Goal: Task Accomplishment & Management: Manage account settings

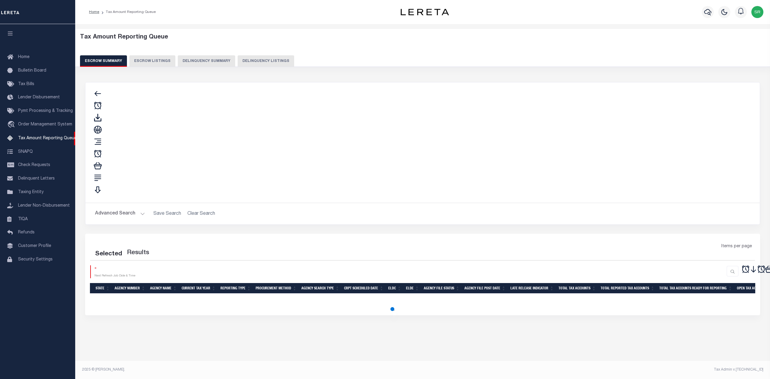
select select
select select "100"
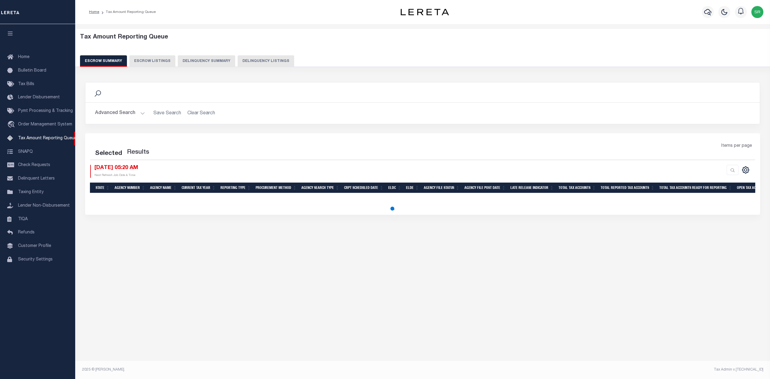
select select "100"
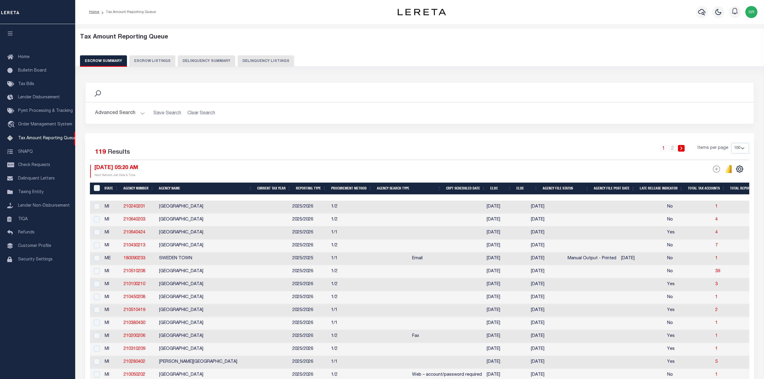
click at [141, 112] on button "Advanced Search" at bounding box center [120, 113] width 50 height 12
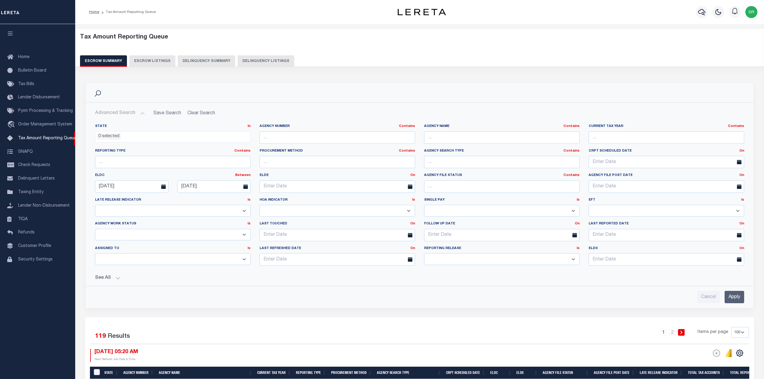
scroll to position [80, 0]
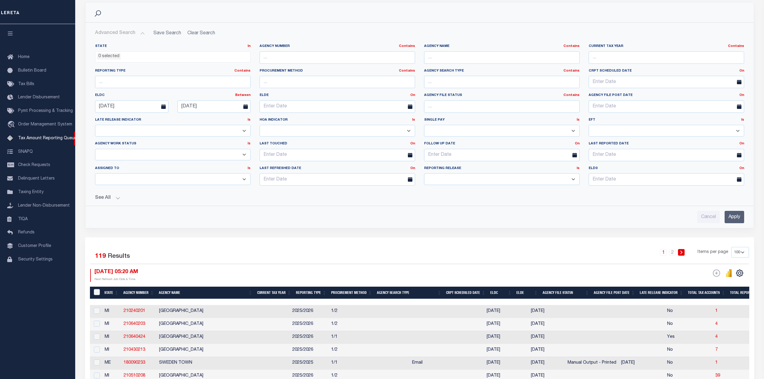
click at [114, 198] on button "See All" at bounding box center [419, 198] width 649 height 6
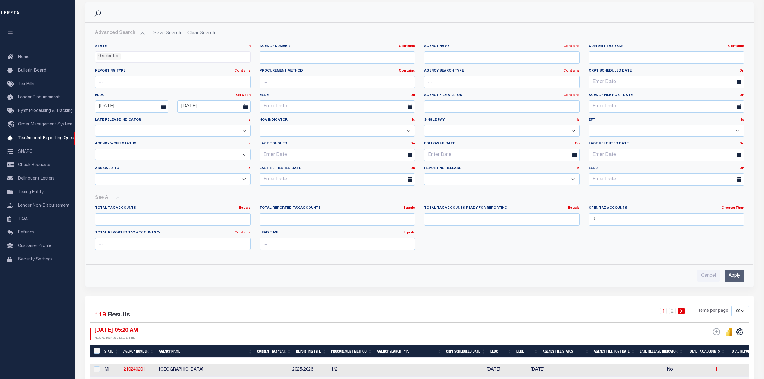
click at [736, 277] on input "Apply" at bounding box center [735, 276] width 20 height 12
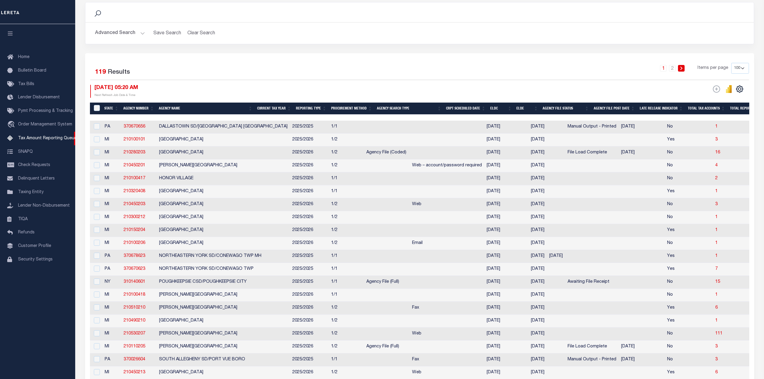
scroll to position [159, 0]
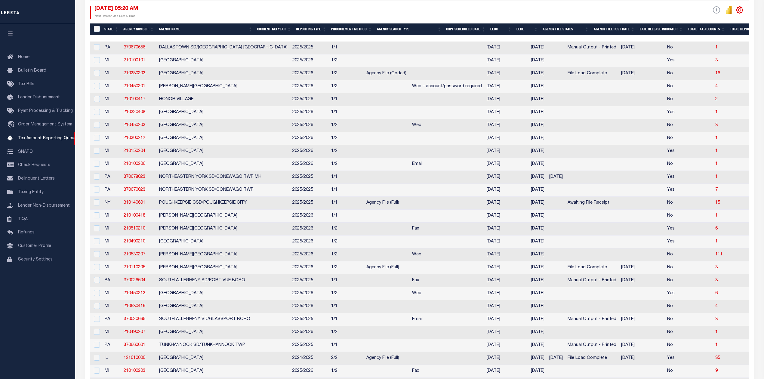
click at [741, 8] on icon "" at bounding box center [739, 10] width 7 height 7
click at [707, 20] on link "CSV" at bounding box center [715, 20] width 59 height 12
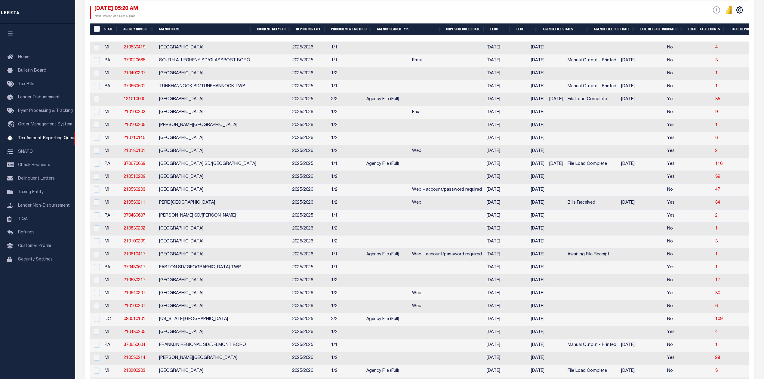
click at [442, 14] on div "ESCROW Web Extract" at bounding box center [584, 12] width 329 height 13
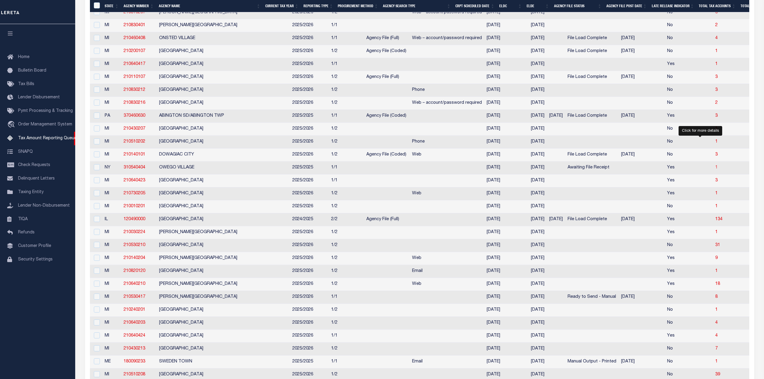
click at [715, 170] on span "1" at bounding box center [716, 167] width 2 height 4
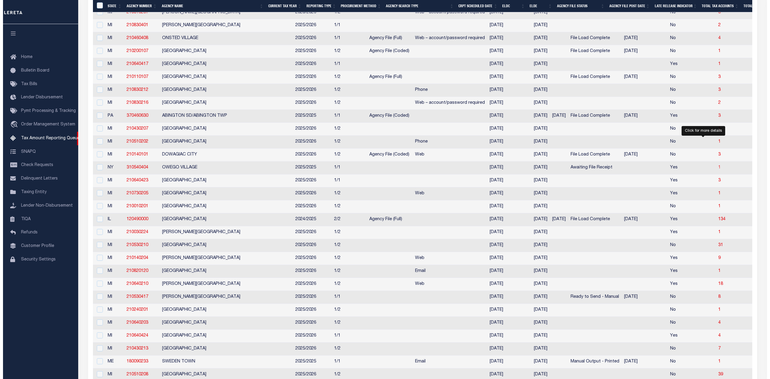
scroll to position [0, 0]
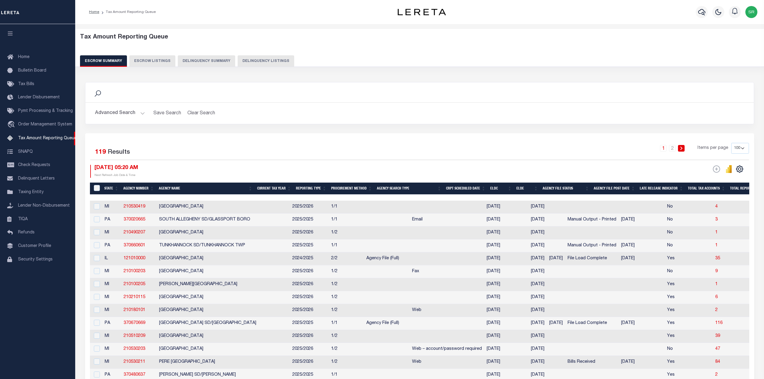
select select "100"
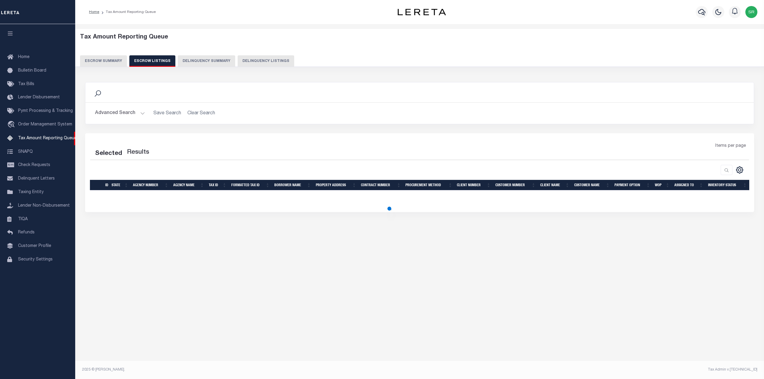
select select "100"
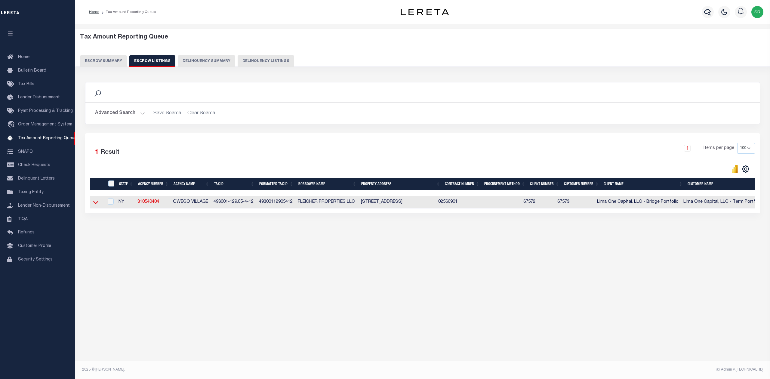
click at [98, 205] on icon at bounding box center [95, 202] width 5 height 6
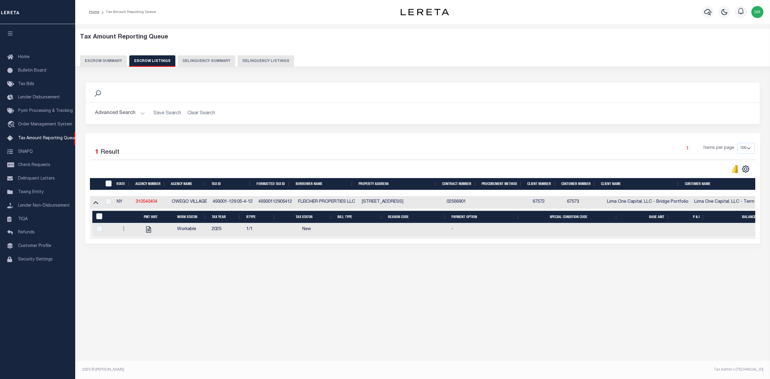
click at [185, 244] on div "Selected 1 Result 1 Items per page 10 25 50 100 500" at bounding box center [422, 188] width 675 height 110
click at [106, 61] on button "Escrow Summary" at bounding box center [103, 60] width 47 height 11
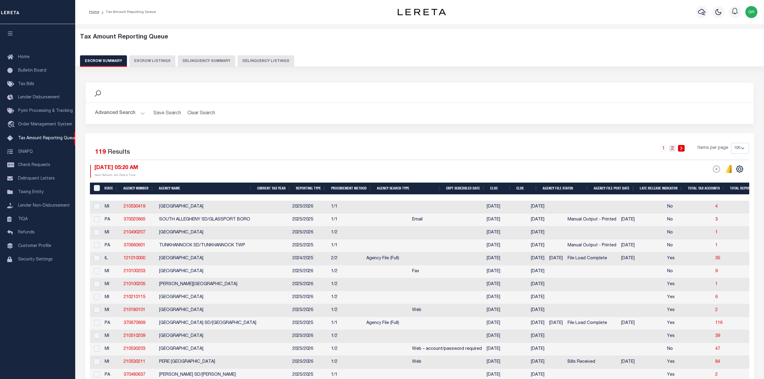
click at [672, 148] on link "2" at bounding box center [672, 148] width 7 height 7
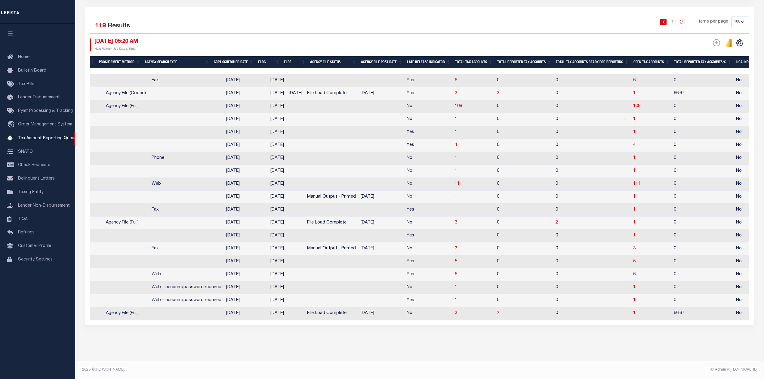
scroll to position [19, 0]
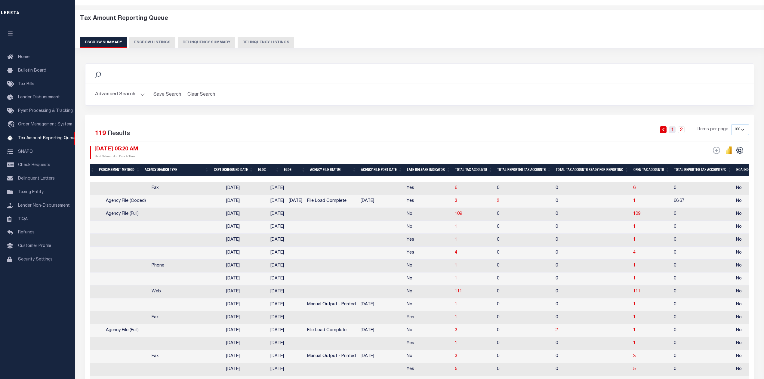
click at [671, 130] on link "1" at bounding box center [672, 129] width 7 height 7
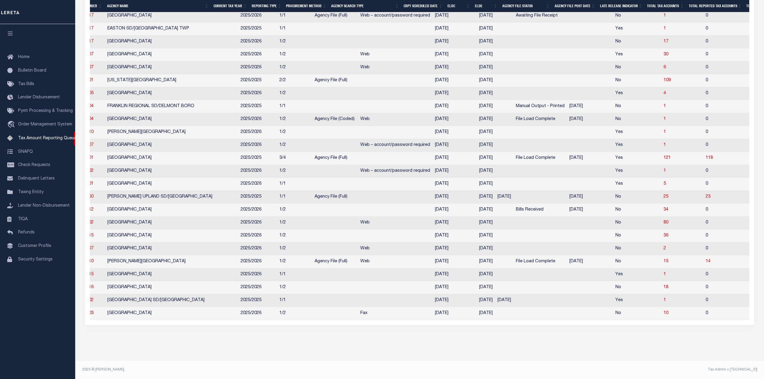
scroll to position [0, 0]
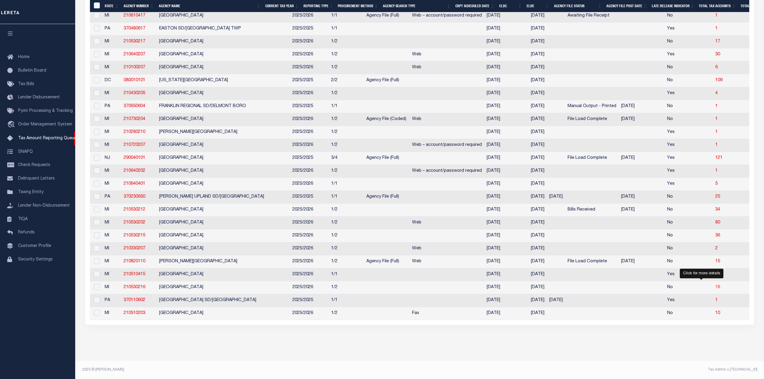
click at [715, 285] on span "18" at bounding box center [717, 287] width 5 height 4
select select "100"
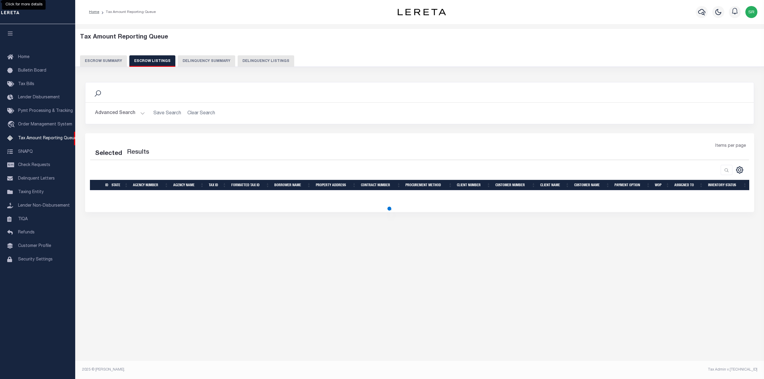
select select "100"
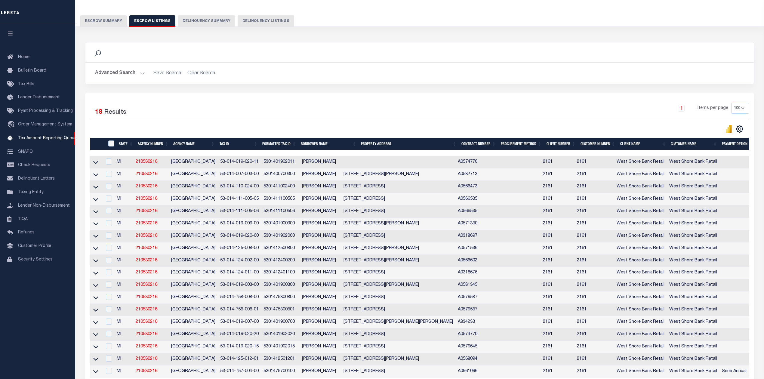
click at [182, 198] on td "SUMMIT TOWNSHIP" at bounding box center [193, 199] width 49 height 12
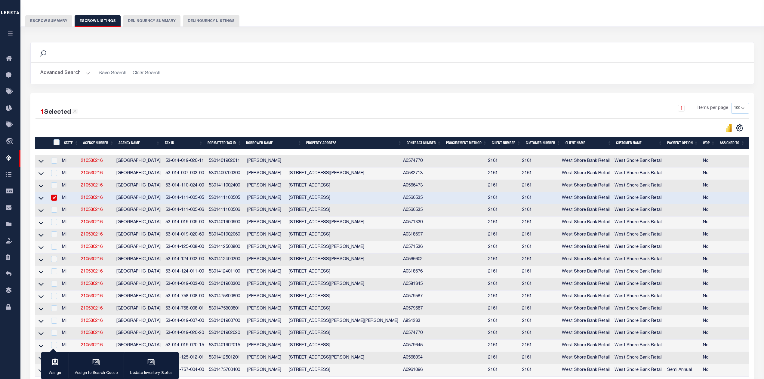
click at [56, 200] on input "checkbox" at bounding box center [54, 198] width 6 height 6
checkbox input "false"
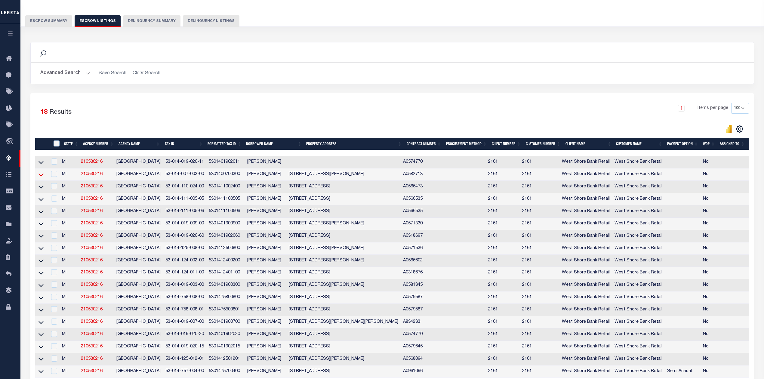
click at [40, 176] on icon at bounding box center [41, 174] width 5 height 6
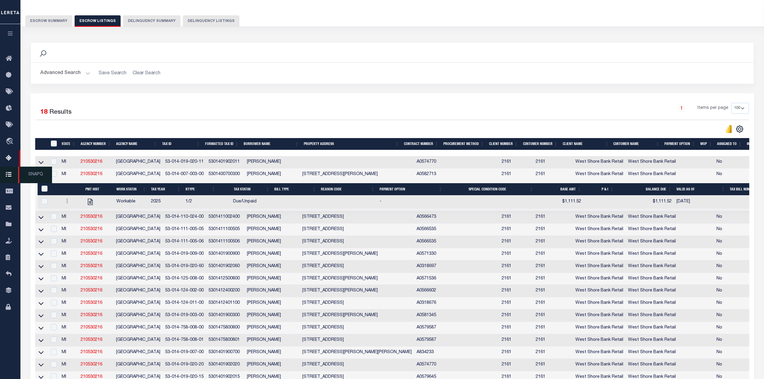
click at [41, 177] on span "SNAPQ" at bounding box center [35, 175] width 34 height 17
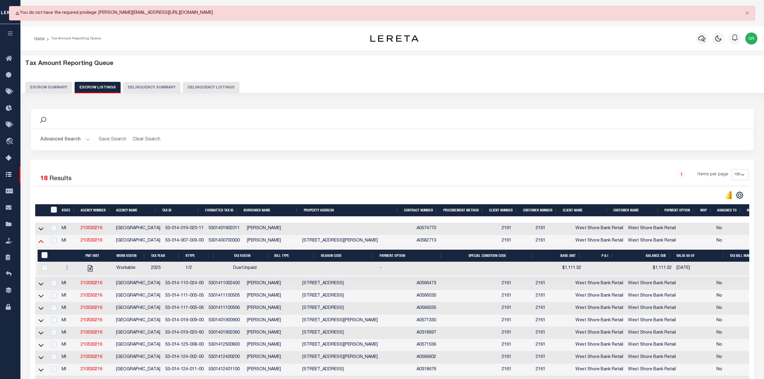
click at [41, 244] on icon at bounding box center [41, 241] width 5 height 6
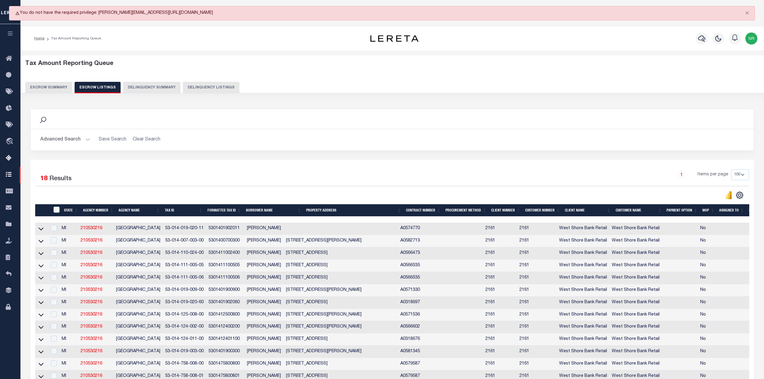
click at [188, 210] on th "Tax ID" at bounding box center [183, 210] width 43 height 12
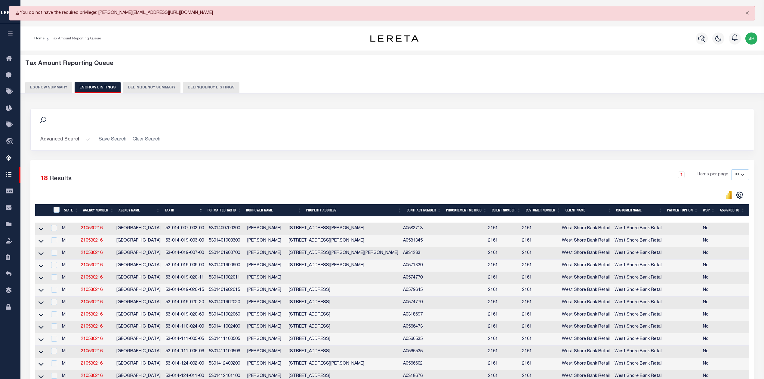
click at [188, 210] on th "Tax ID" at bounding box center [183, 210] width 43 height 12
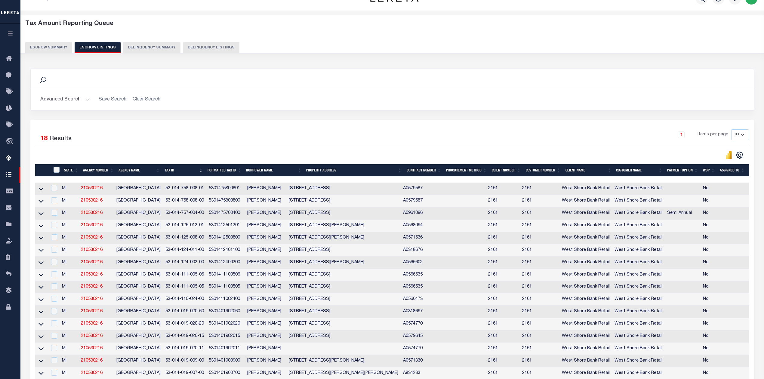
scroll to position [80, 0]
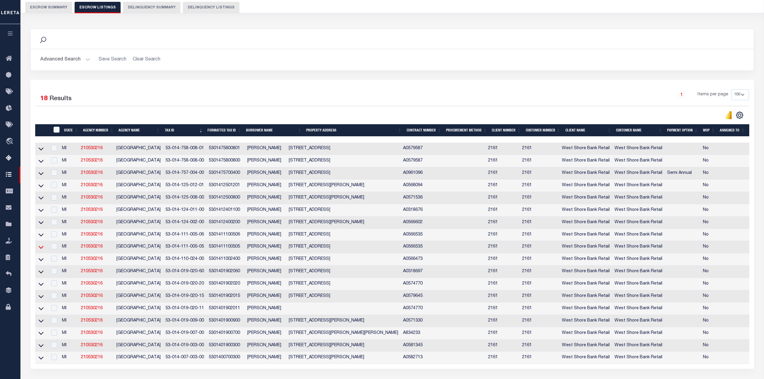
click at [40, 250] on icon at bounding box center [41, 247] width 5 height 6
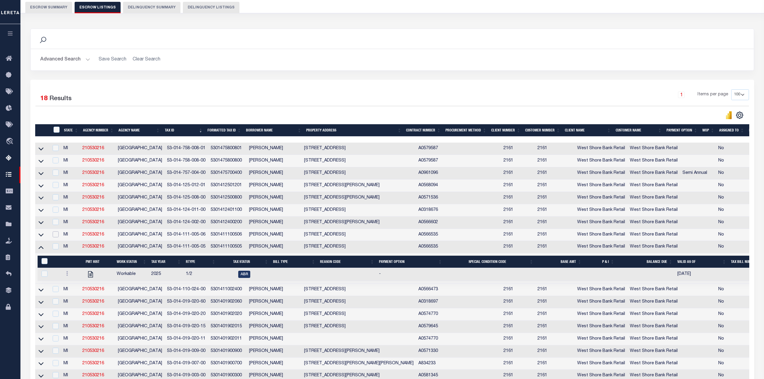
click at [57, 237] on input "checkbox" at bounding box center [56, 234] width 6 height 6
checkbox input "true"
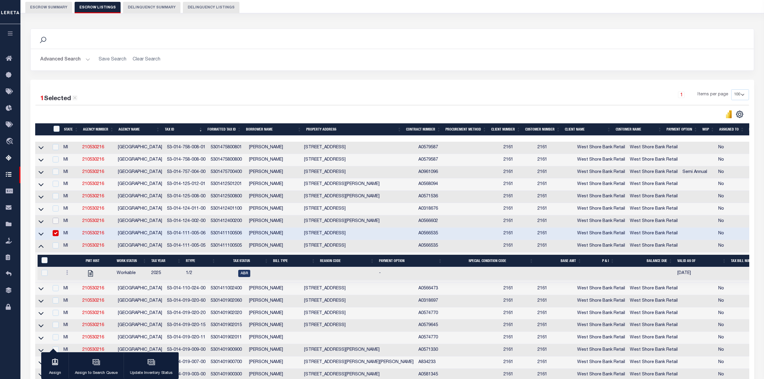
click at [57, 224] on input "checkbox" at bounding box center [56, 221] width 6 height 6
checkbox input "true"
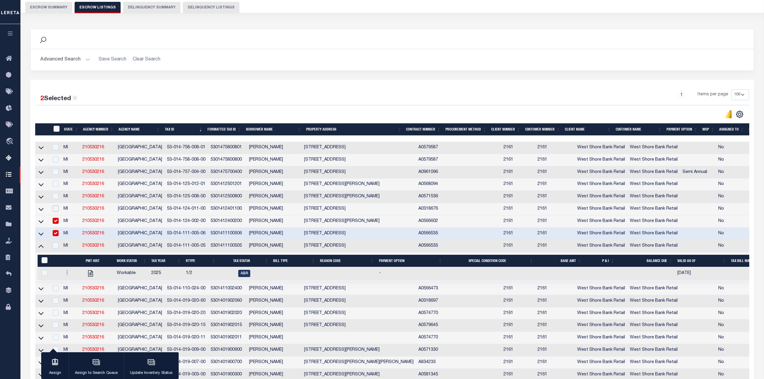
click at [58, 210] on input "checkbox" at bounding box center [56, 208] width 6 height 6
checkbox input "true"
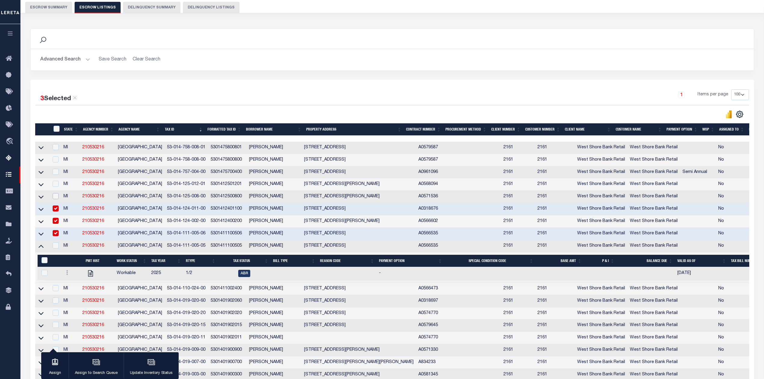
click at [56, 199] on input "checkbox" at bounding box center [56, 196] width 6 height 6
checkbox input "true"
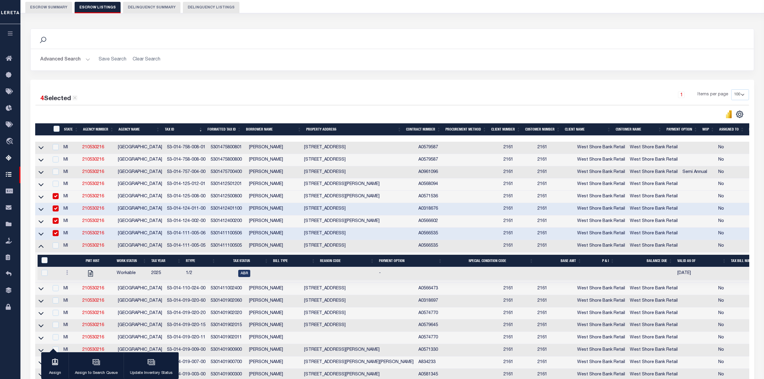
click at [58, 183] on td at bounding box center [55, 184] width 12 height 12
checkbox input "true"
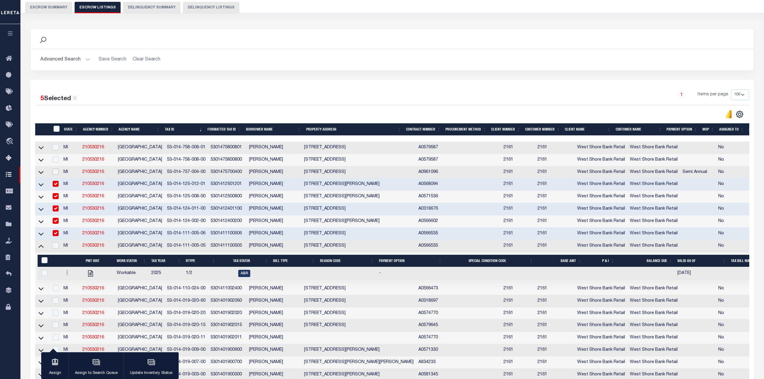
click at [55, 174] on input "checkbox" at bounding box center [56, 172] width 6 height 6
checkbox input "true"
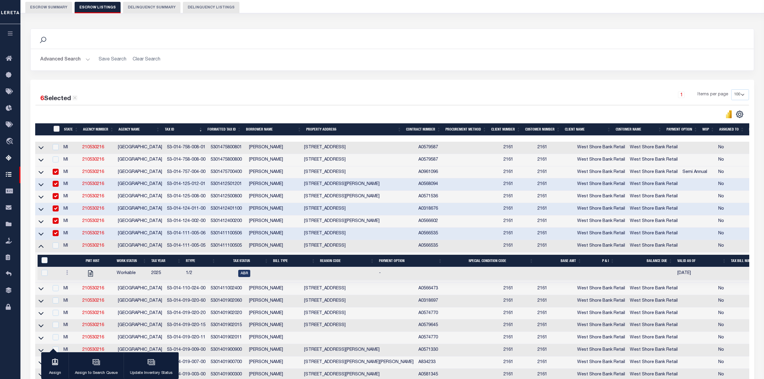
click at [55, 128] on input "ID" at bounding box center [57, 129] width 6 height 6
checkbox input "true"
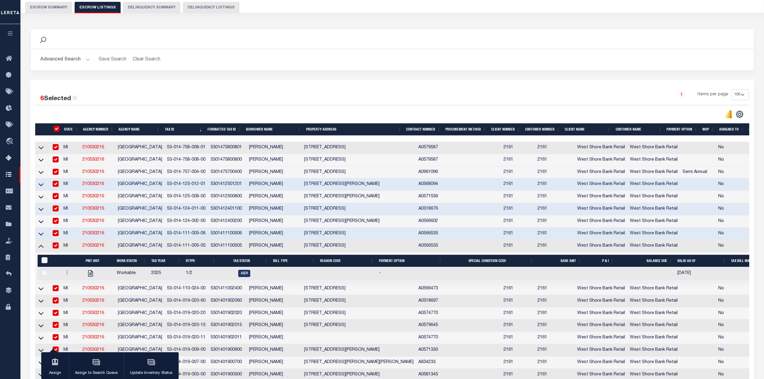
checkbox input "true"
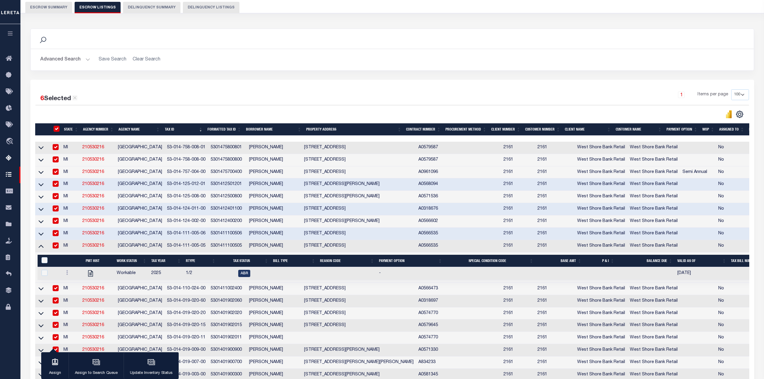
checkbox input "true"
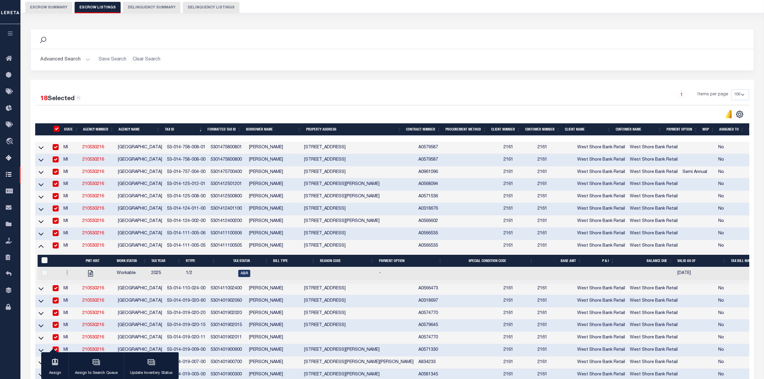
click at [57, 248] on input "checkbox" at bounding box center [56, 245] width 6 height 6
checkbox input "false"
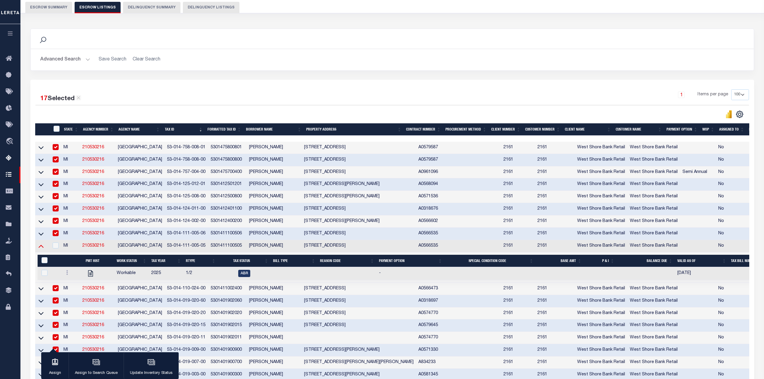
click at [41, 249] on icon at bounding box center [41, 246] width 5 height 6
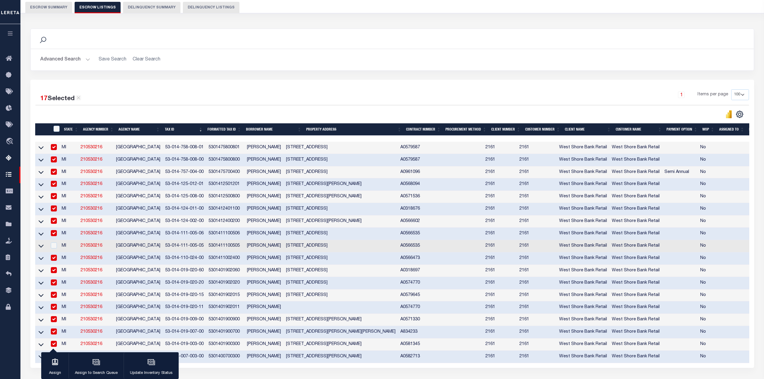
click at [54, 161] on input "checkbox" at bounding box center [54, 159] width 6 height 6
checkbox input "false"
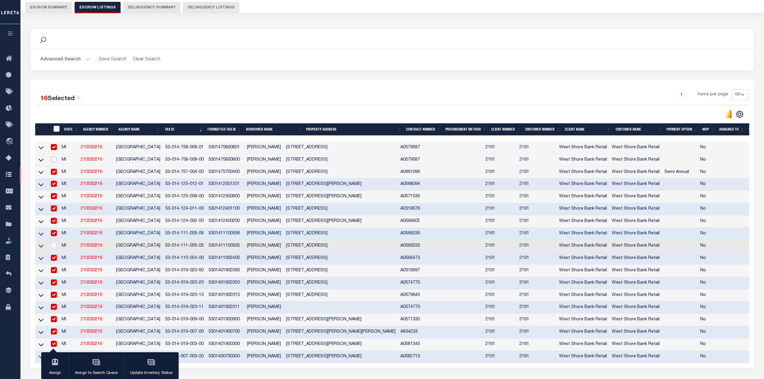
scroll to position [135, 0]
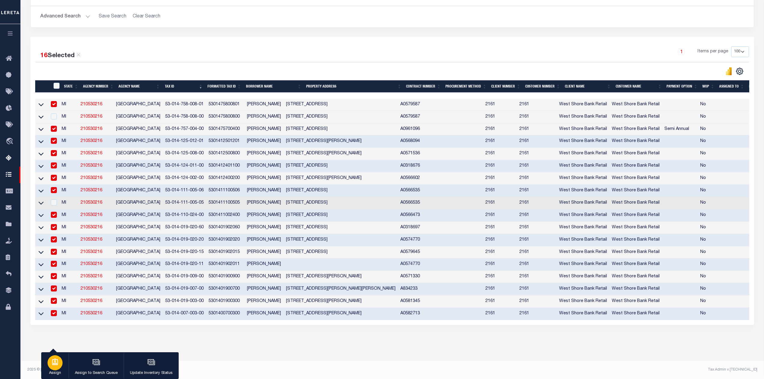
click at [57, 372] on p "Assign" at bounding box center [55, 373] width 15 height 6
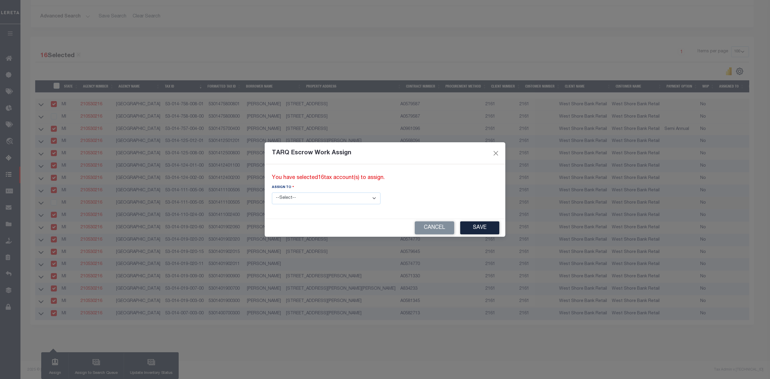
click at [354, 198] on select "--Select-- --Unassigned-- --Unassigned-- Adhikary Rinki Agustin Fernandez Agust…" at bounding box center [326, 199] width 109 height 12
select select "[PERSON_NAME]"
click at [272, 193] on select "--Select-- --Unassigned-- --Unassigned-- Adhikary Rinki Agustin Fernandez Agust…" at bounding box center [326, 199] width 109 height 12
click at [460, 229] on button "Save" at bounding box center [479, 227] width 39 height 13
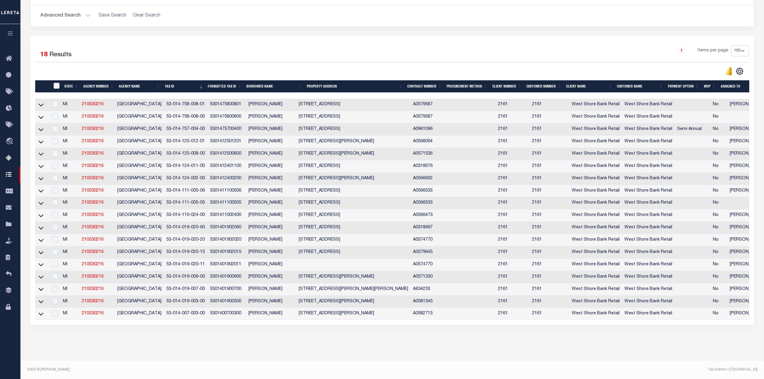
click at [58, 83] on input "ID" at bounding box center [57, 86] width 6 height 6
checkbox input "true"
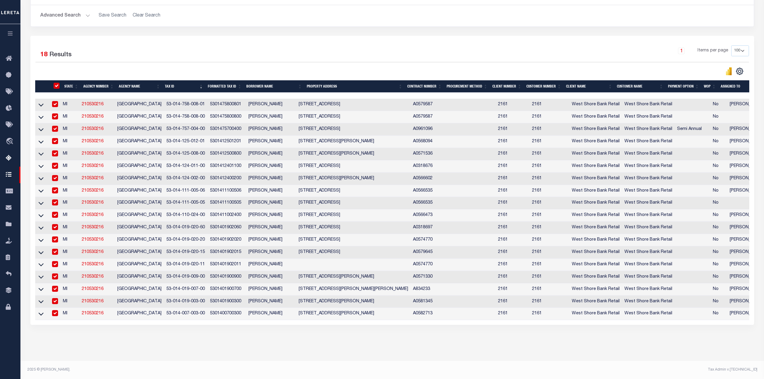
checkbox input "true"
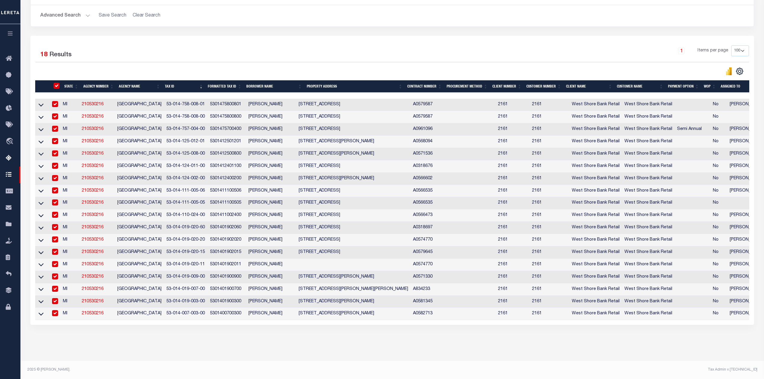
checkbox input "true"
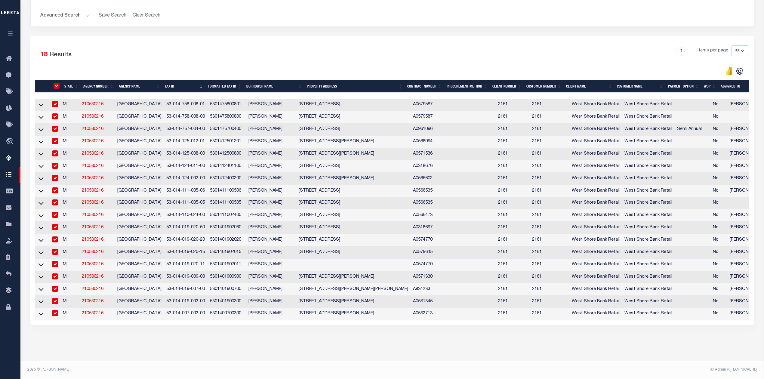
checkbox input "true"
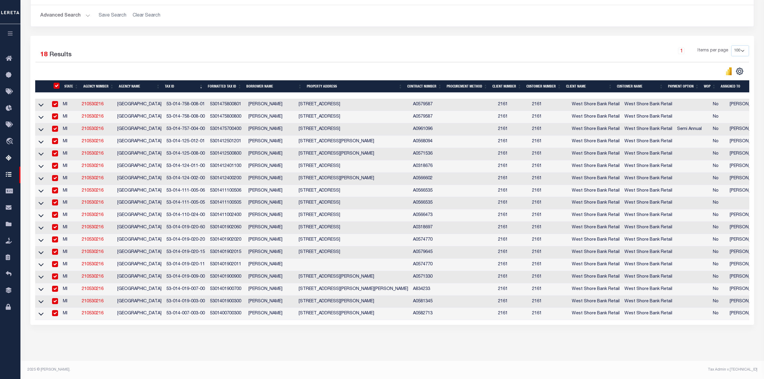
checkbox input "true"
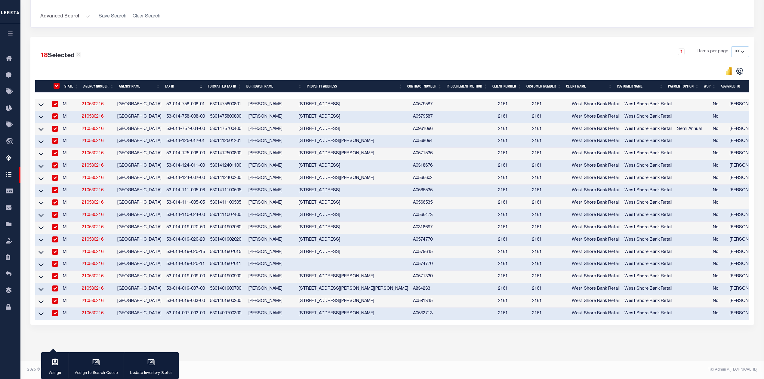
click at [55, 113] on input "checkbox" at bounding box center [55, 116] width 6 height 6
checkbox input "false"
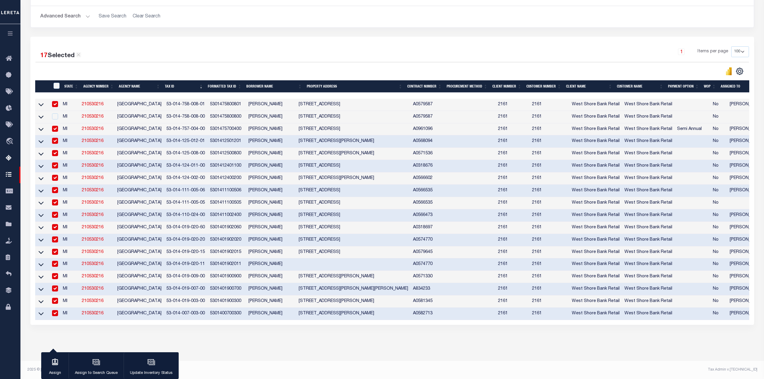
click at [56, 199] on input "checkbox" at bounding box center [55, 202] width 6 height 6
checkbox input "false"
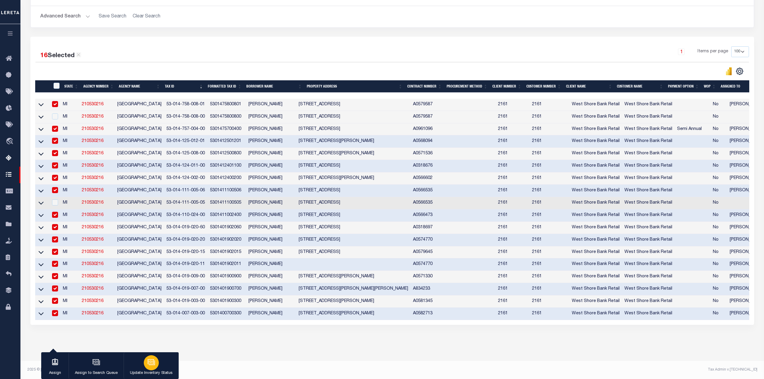
click at [157, 365] on div "button" at bounding box center [151, 362] width 15 height 15
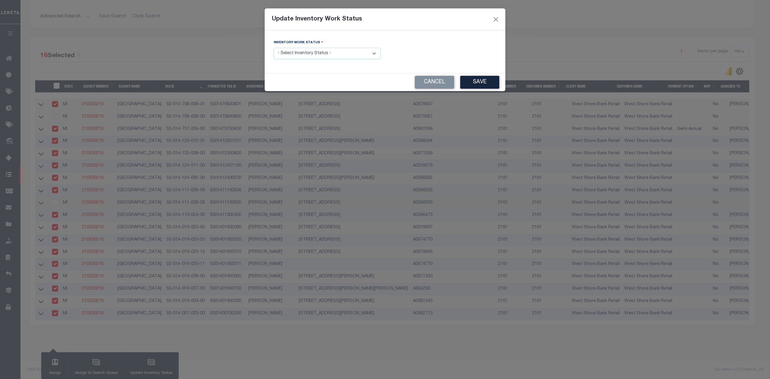
click at [325, 53] on select "- Select Inventory Status - Manual - Exception Pended - Awaiting Search Late Ad…" at bounding box center [327, 54] width 107 height 12
select select "4"
click at [274, 48] on select "- Select Inventory Status - Manual - Exception Pended - Awaiting Search Late Ad…" at bounding box center [327, 54] width 107 height 12
click at [482, 84] on button "Save" at bounding box center [479, 82] width 39 height 13
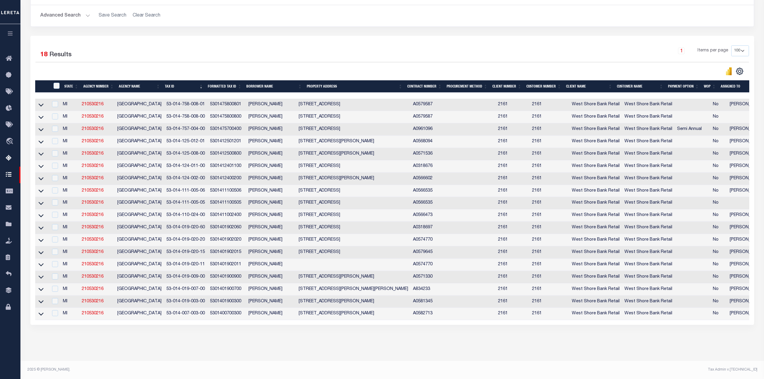
click at [171, 36] on div "16 Selected 18 Results 1 Items per page 10 25 50 100 500" at bounding box center [392, 180] width 724 height 289
click at [223, 45] on div "1 Items per page 10 25 50 100 500" at bounding box center [482, 53] width 533 height 16
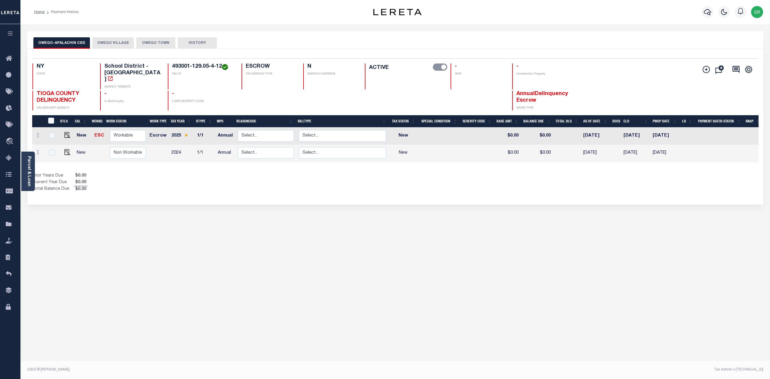
click at [112, 44] on button "OWEGO VILLAGE" at bounding box center [113, 42] width 42 height 11
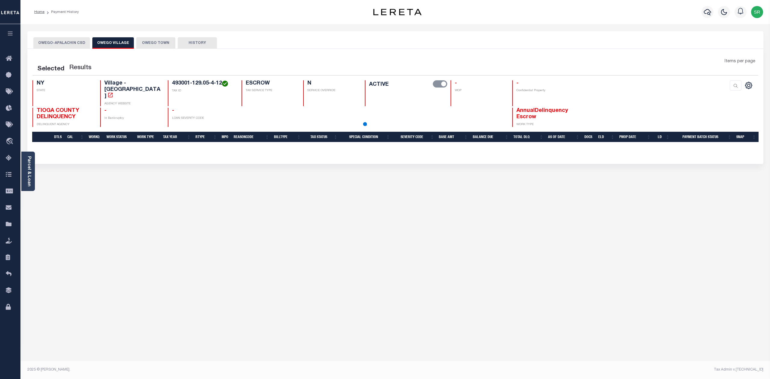
click at [112, 44] on button "OWEGO VILLAGE" at bounding box center [113, 42] width 42 height 11
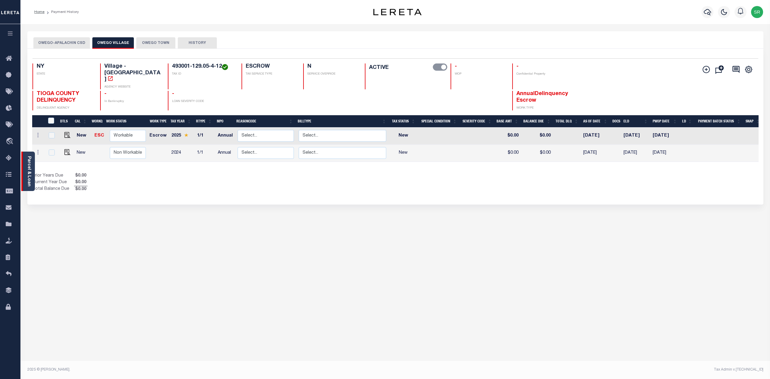
click at [31, 176] on link "Parcel & Loan" at bounding box center [29, 171] width 4 height 30
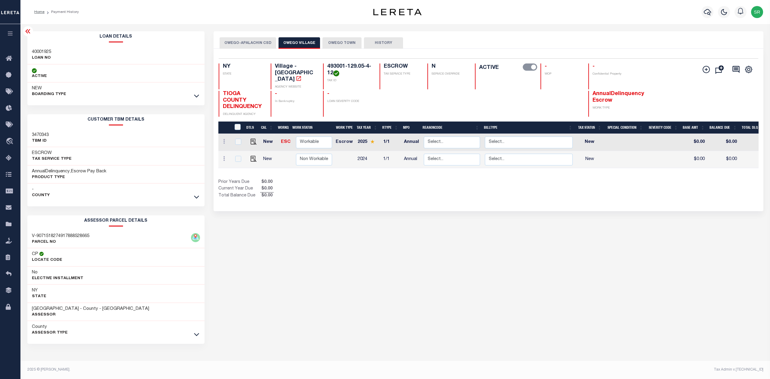
click at [196, 201] on div "- County" at bounding box center [115, 193] width 177 height 18
click at [197, 199] on icon at bounding box center [196, 197] width 5 height 6
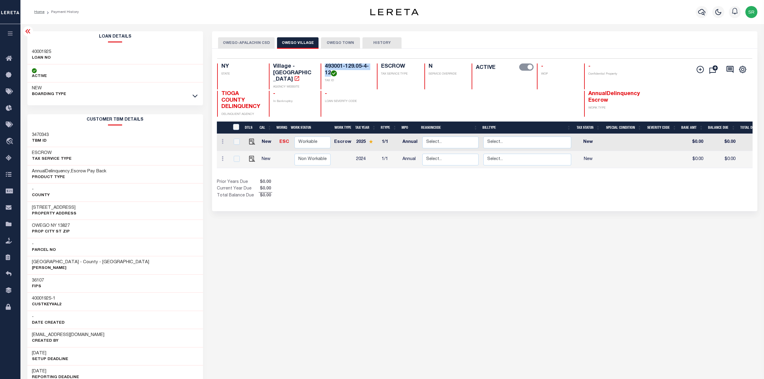
drag, startPoint x: 331, startPoint y: 74, endPoint x: 322, endPoint y: 66, distance: 12.1
click at [322, 66] on div "493001-129.05-4-12 TAX ID" at bounding box center [345, 76] width 49 height 26
copy h4 "493001-129.05-4-12"
drag, startPoint x: 75, startPoint y: 208, endPoint x: 25, endPoint y: 210, distance: 50.3
click at [25, 210] on div "Loan Details 40001925 LOAN NO NEW" at bounding box center [115, 301] width 185 height 540
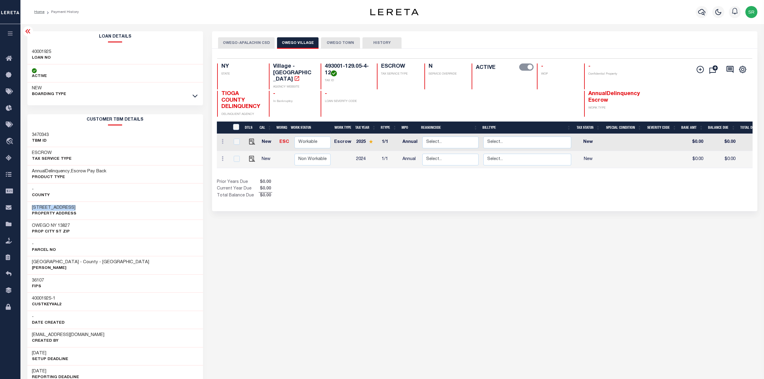
copy h3 "437 FRONT STREET"
drag, startPoint x: 57, startPoint y: 226, endPoint x: 21, endPoint y: 225, distance: 35.8
click at [21, 225] on div "Parcel & Loan Loan Details 40001925 LOAN NO ACTIVE NEW BOARDING TYPE 975289" at bounding box center [392, 297] width 744 height 547
copy h3 "OWEGO NY"
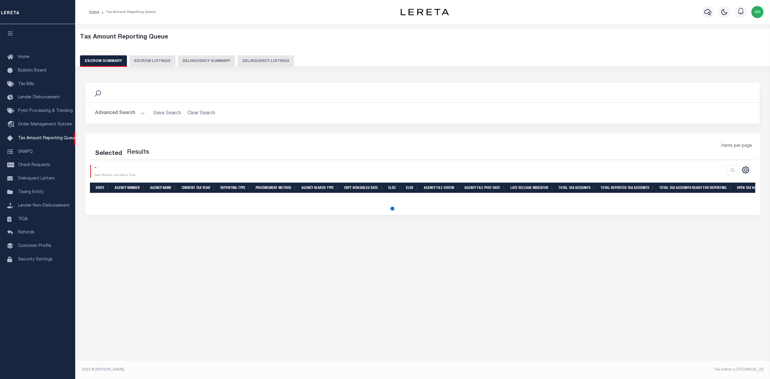
select select "100"
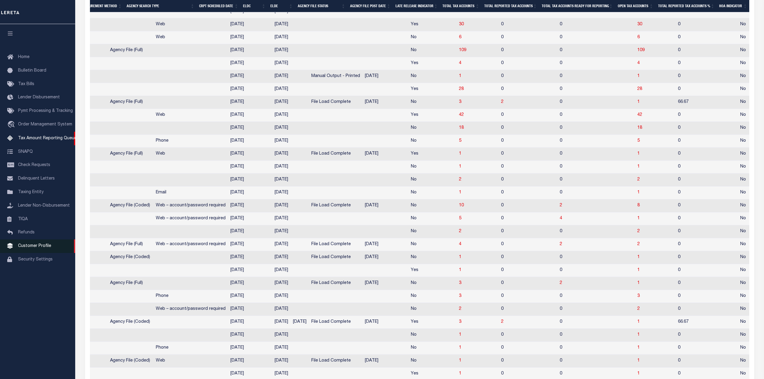
scroll to position [886, 0]
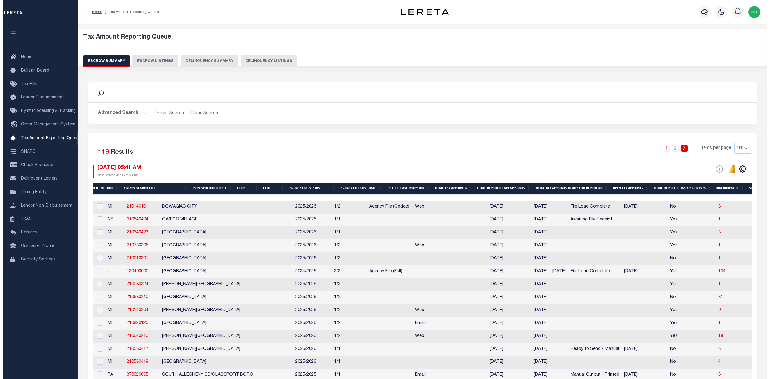
scroll to position [0, 0]
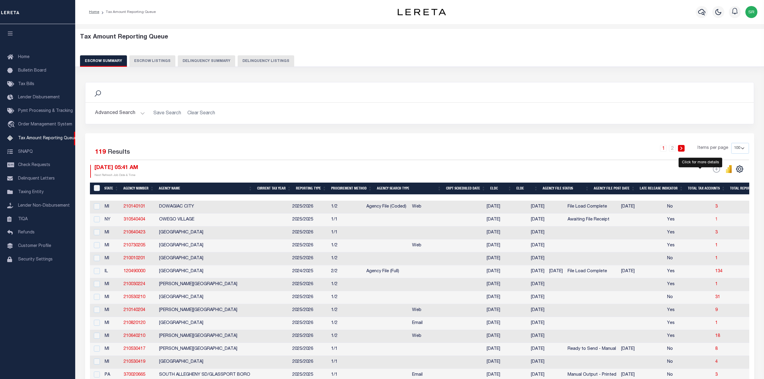
click at [715, 221] on span "1" at bounding box center [716, 220] width 2 height 4
select select "100"
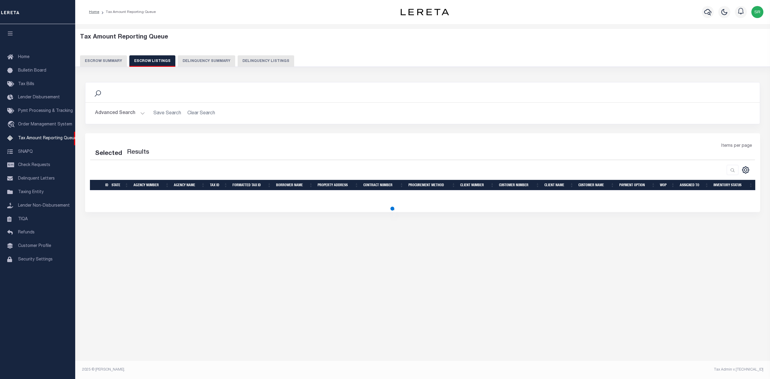
select select "100"
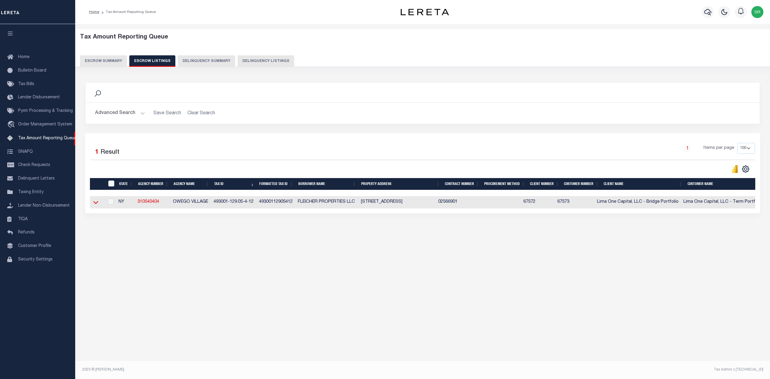
click at [96, 204] on icon at bounding box center [95, 202] width 5 height 6
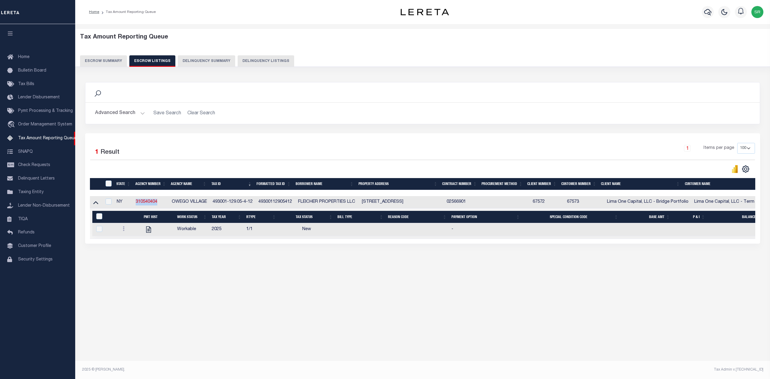
drag, startPoint x: 159, startPoint y: 202, endPoint x: 131, endPoint y: 203, distance: 28.0
click at [131, 203] on tr "NY 310540404 OWEGO VILLAGE 493001-129.05-4-12 49300112905412 FLEICHER PROPERTIE…" at bounding box center [497, 202] width 815 height 12
copy tr "310540404"
drag, startPoint x: 253, startPoint y: 202, endPoint x: 212, endPoint y: 208, distance: 41.6
click at [212, 208] on td "493001-129.05-4-12" at bounding box center [233, 202] width 46 height 12
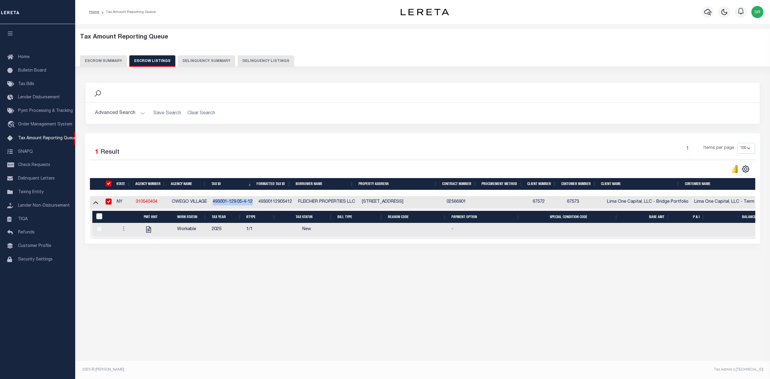
checkbox input "true"
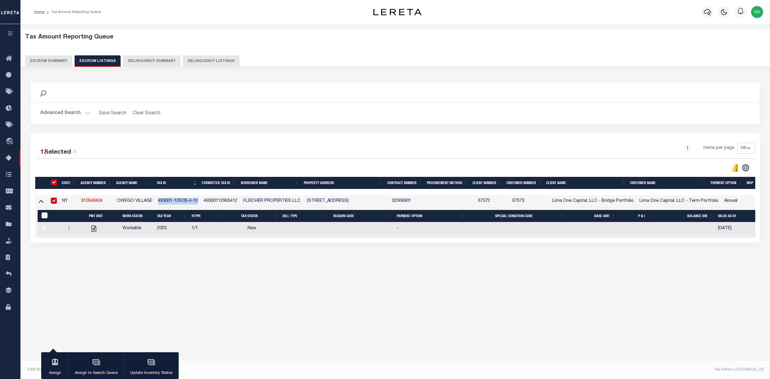
copy td "493001-129.05-4-12"
click at [40, 202] on icon at bounding box center [41, 201] width 5 height 6
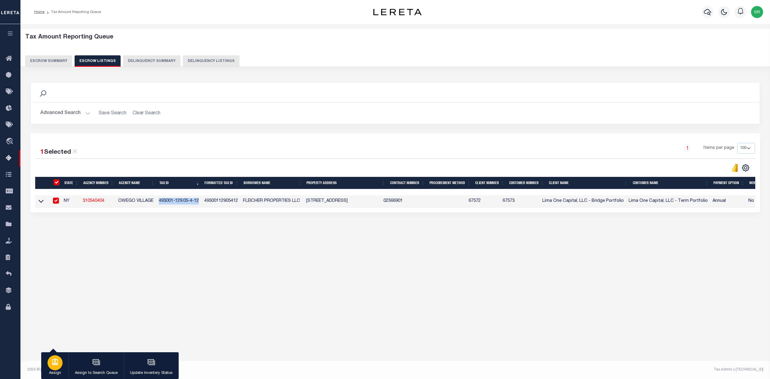
click at [50, 362] on div "button" at bounding box center [55, 362] width 15 height 15
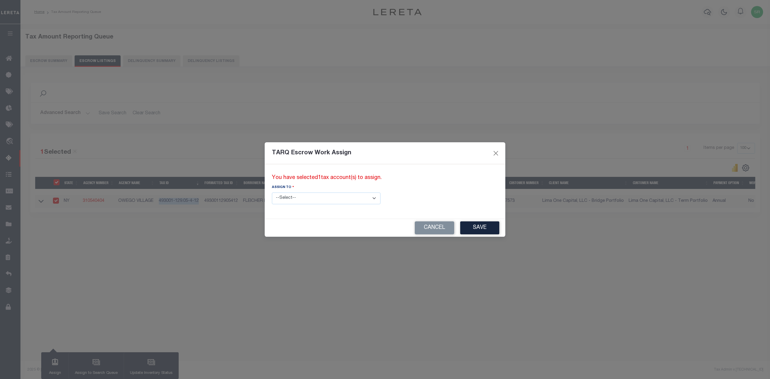
click at [329, 199] on select "--Select-- --Unassigned-- --Unassigned-- Adhikary Rinki Agustin Fernandez Agust…" at bounding box center [326, 199] width 109 height 12
select select "[PERSON_NAME]"
click at [272, 193] on select "--Select-- --Unassigned-- --Unassigned-- Adhikary Rinki Agustin Fernandez Agust…" at bounding box center [326, 199] width 109 height 12
click at [460, 229] on button "Save" at bounding box center [479, 227] width 39 height 13
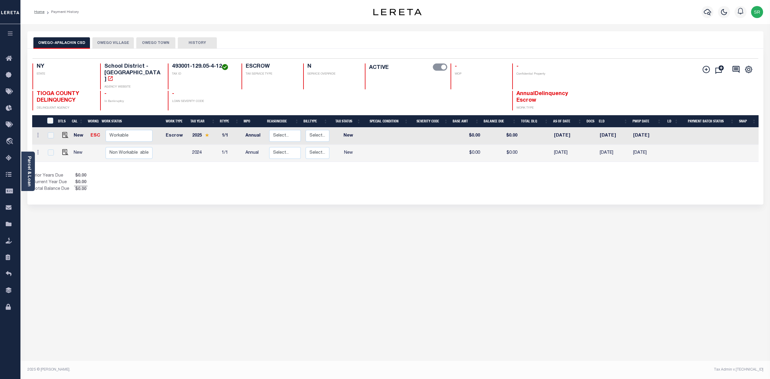
click at [111, 41] on button "OWEGO VILLAGE" at bounding box center [113, 42] width 42 height 11
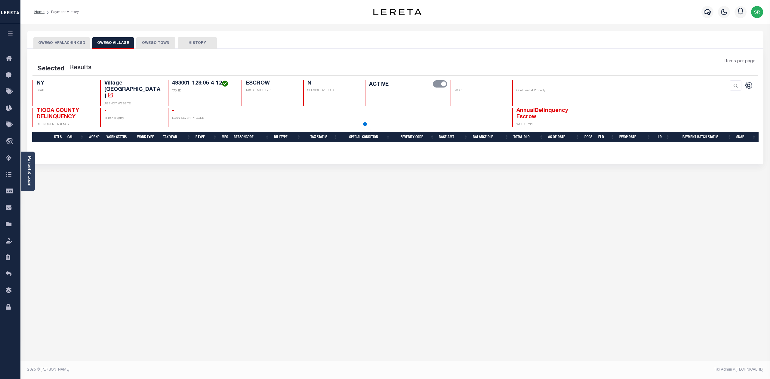
click at [111, 41] on button "OWEGO VILLAGE" at bounding box center [113, 42] width 42 height 11
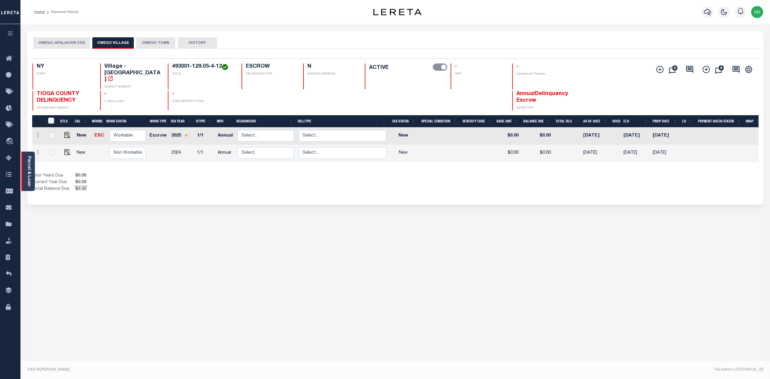
click at [31, 176] on link "Parcel & Loan" at bounding box center [29, 171] width 4 height 30
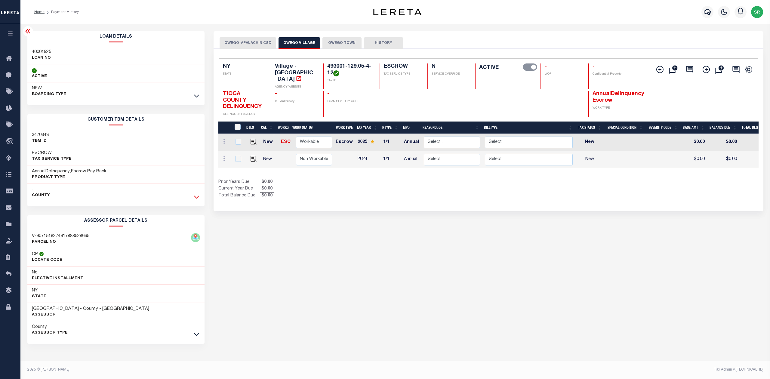
click at [196, 195] on icon at bounding box center [196, 197] width 5 height 6
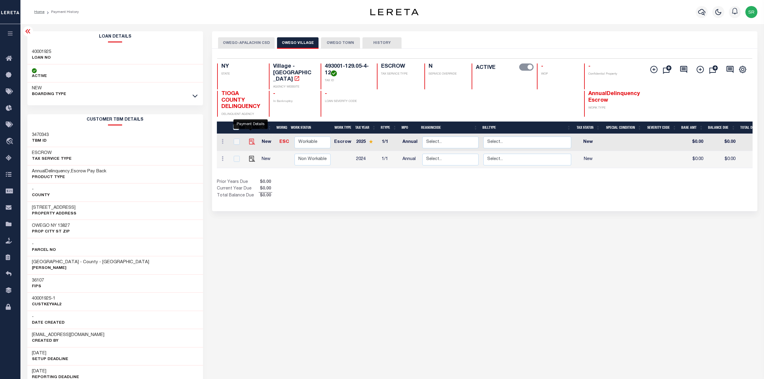
click at [251, 139] on img "" at bounding box center [252, 142] width 6 height 6
checkbox input "true"
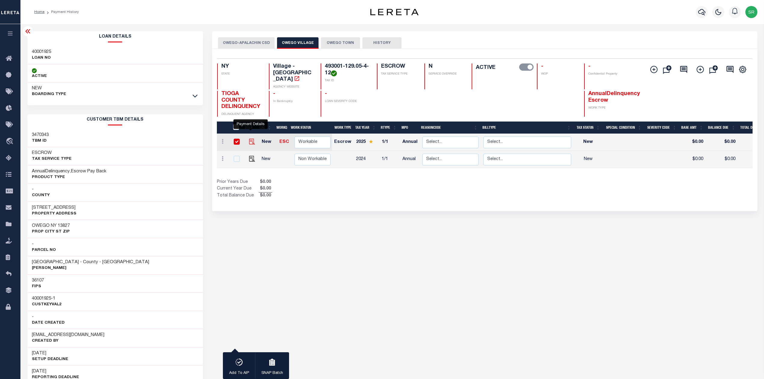
click at [249, 139] on img "" at bounding box center [252, 142] width 6 height 6
checkbox input "false"
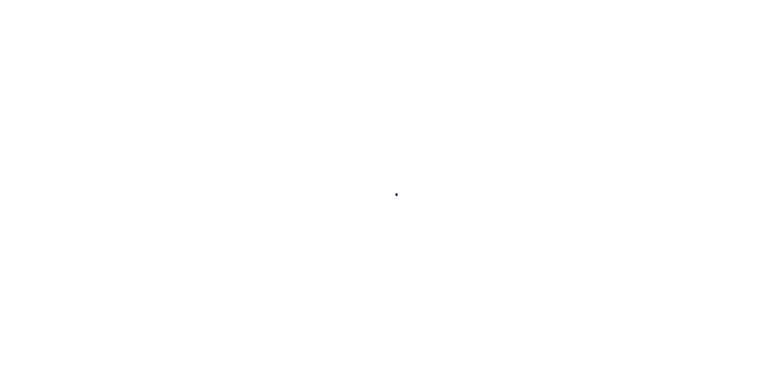
checkbox input "false"
type input "[DATE]"
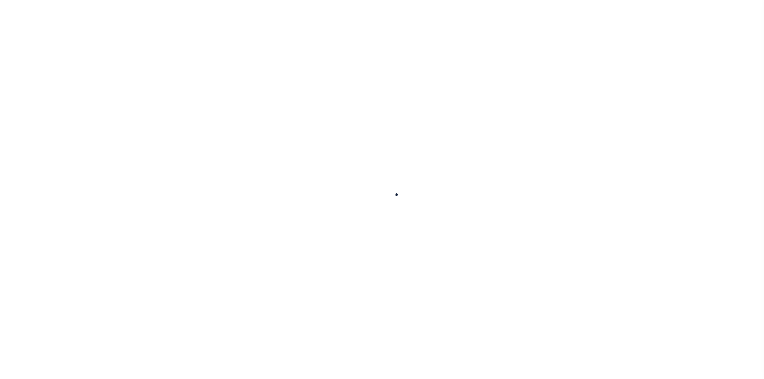
select select "NW2"
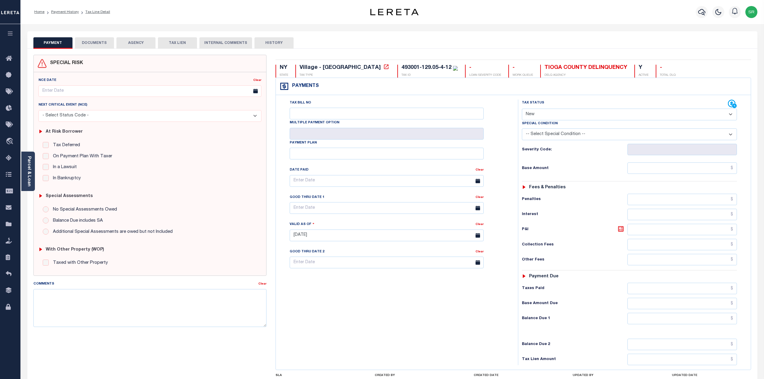
click at [642, 116] on select "- Select Status Code - Open Due/Unpaid Paid Incomplete No Tax Due Internal Refu…" at bounding box center [629, 115] width 215 height 12
select select "DUE"
click at [522, 109] on select "- Select Status Code - Open Due/Unpaid Paid Incomplete No Tax Due Internal Refu…" at bounding box center [629, 115] width 215 height 12
type input "[DATE]"
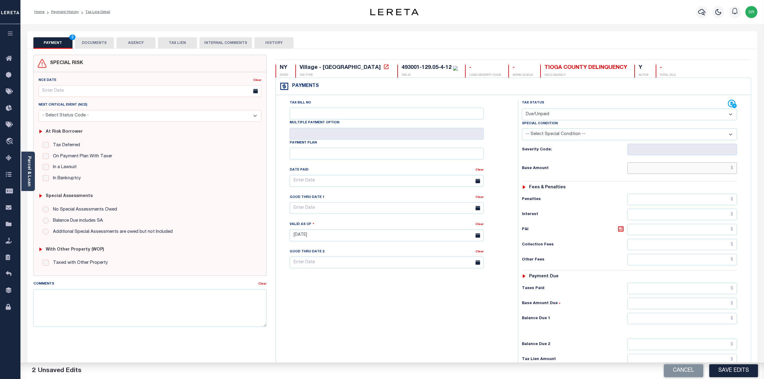
click at [656, 171] on input "text" at bounding box center [683, 167] width 110 height 11
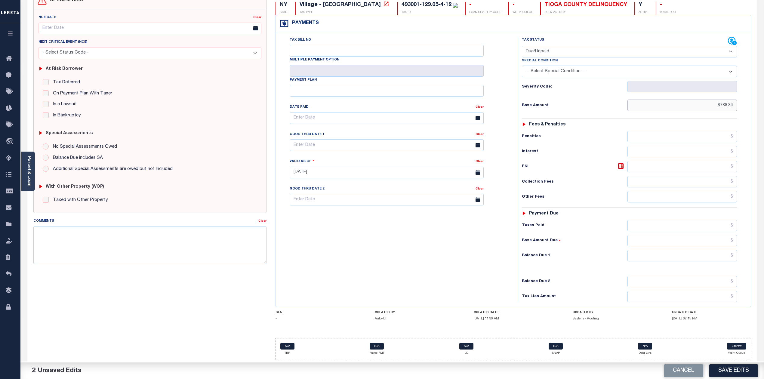
type input "$788.34"
click at [679, 256] on input "text" at bounding box center [683, 255] width 110 height 11
type input "$788.34"
click at [726, 370] on button "Save Edits" at bounding box center [733, 370] width 49 height 13
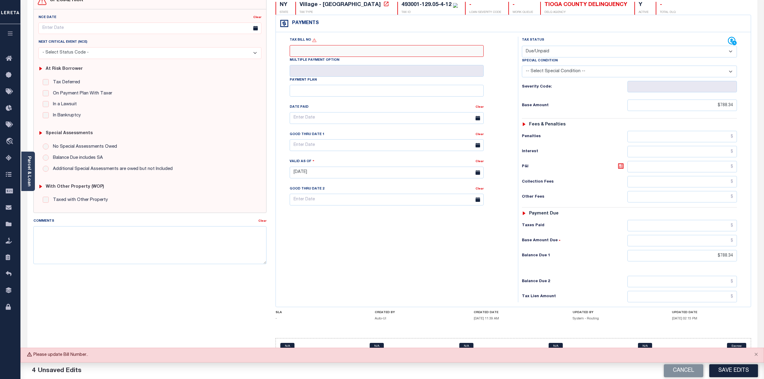
click at [303, 45] on input "Tax Bill No" at bounding box center [387, 51] width 194 height 12
type input "415"
click at [721, 369] on button "Save Edits" at bounding box center [733, 370] width 49 height 13
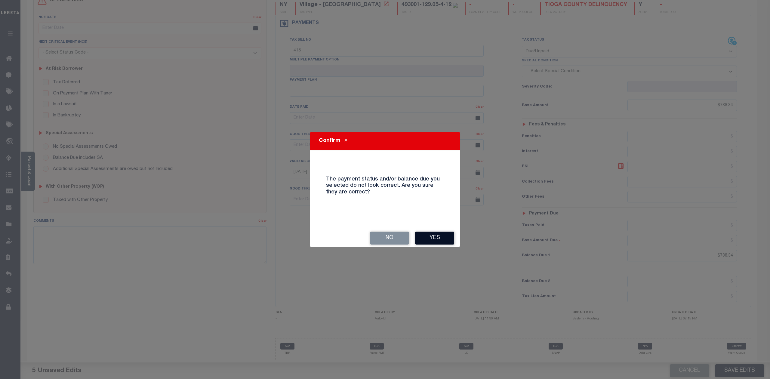
click at [432, 238] on button "Yes" at bounding box center [434, 238] width 39 height 13
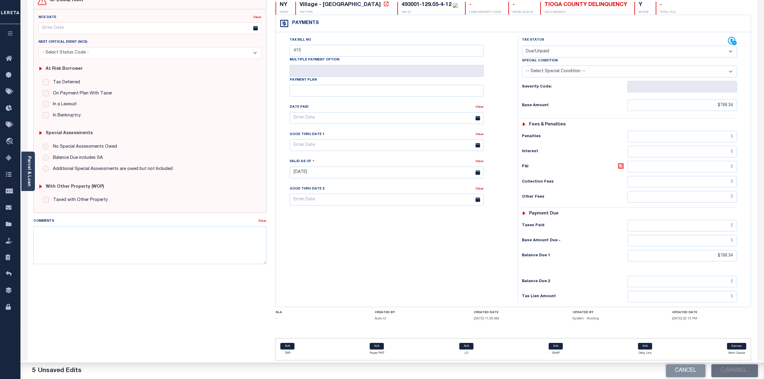
checkbox input "false"
type input "$788.34"
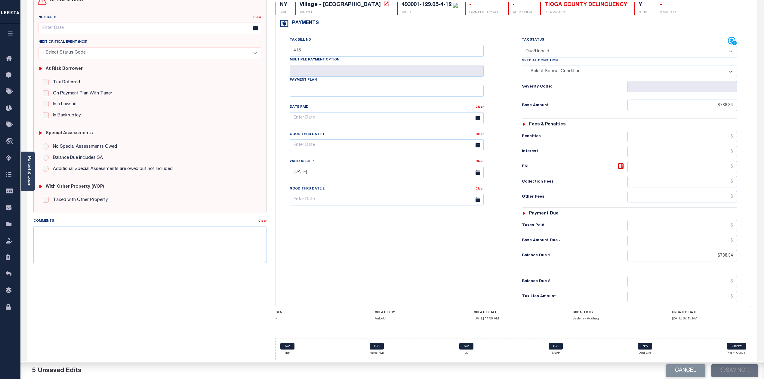
type input "$788.34"
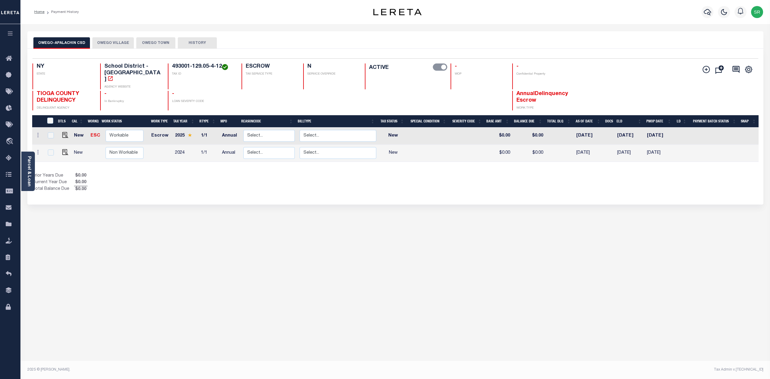
click at [105, 45] on button "OWEGO VILLAGE" at bounding box center [113, 42] width 42 height 11
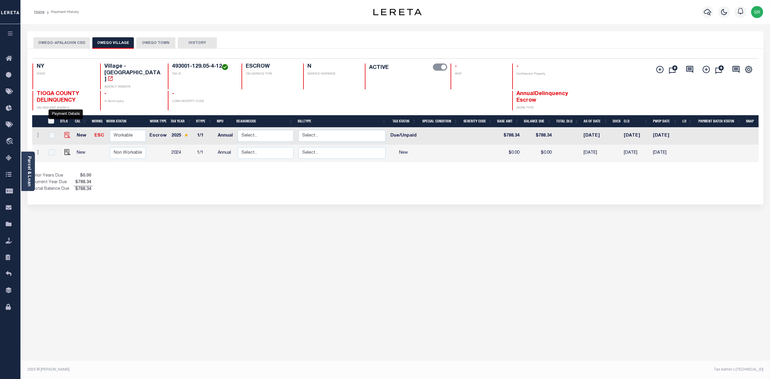
click at [67, 132] on img "" at bounding box center [67, 135] width 6 height 6
checkbox input "true"
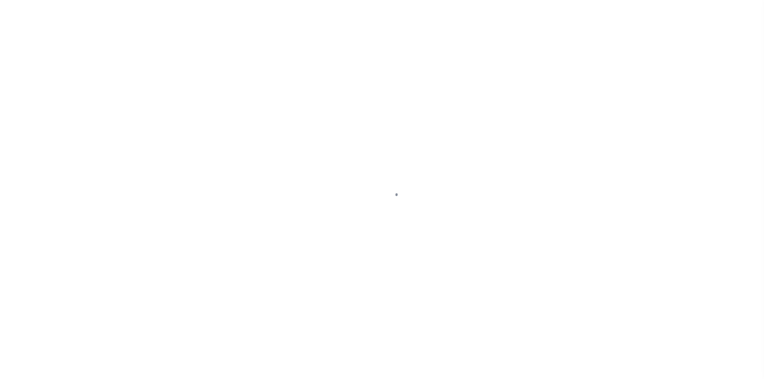
select select "DUE"
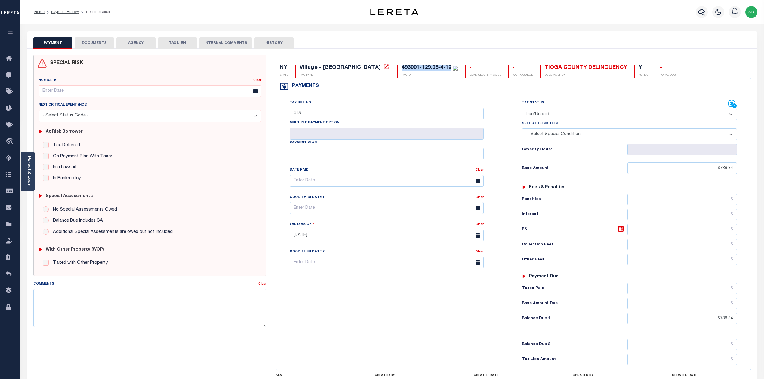
drag, startPoint x: 400, startPoint y: 68, endPoint x: 349, endPoint y: 69, distance: 50.6
click at [397, 69] on div "493001-129.05-4-12 TAX ID" at bounding box center [427, 71] width 60 height 13
copy div "493001-129.05-4-12"
click at [96, 44] on button "DOCUMENTS" at bounding box center [94, 42] width 39 height 11
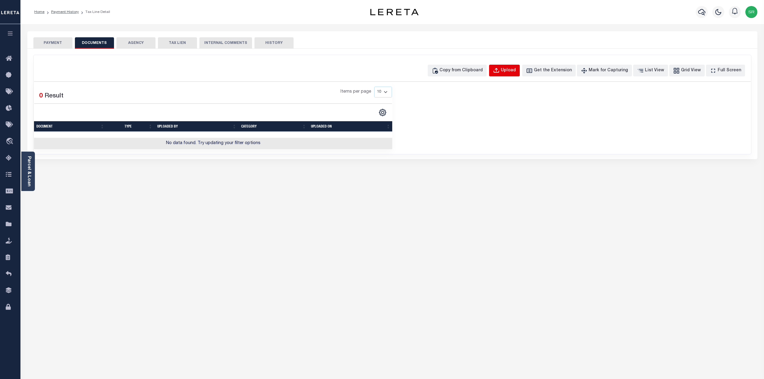
click at [512, 66] on button "Upload" at bounding box center [504, 71] width 31 height 12
select select "POP"
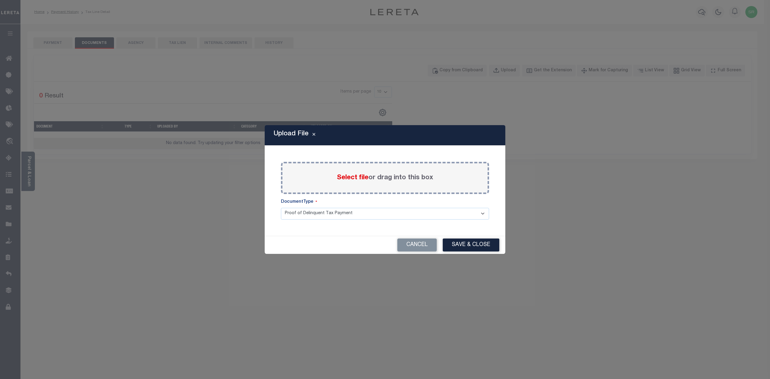
click at [353, 177] on span "Select file" at bounding box center [353, 177] width 32 height 7
click at [0, 0] on input "Select file or drag into this box" at bounding box center [0, 0] width 0 height 0
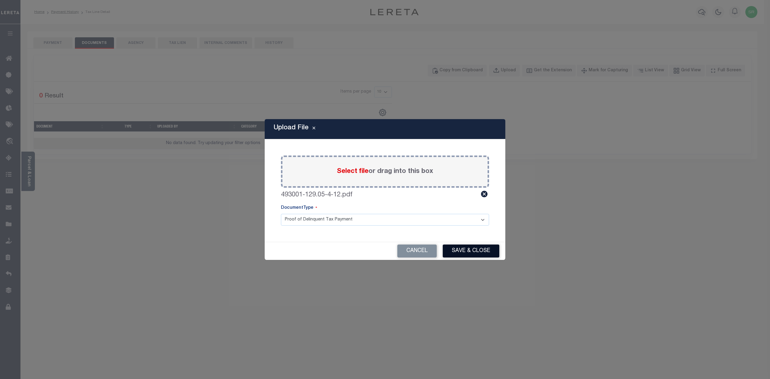
click at [481, 253] on button "Save & Close" at bounding box center [471, 251] width 57 height 13
